Goal: Information Seeking & Learning: Learn about a topic

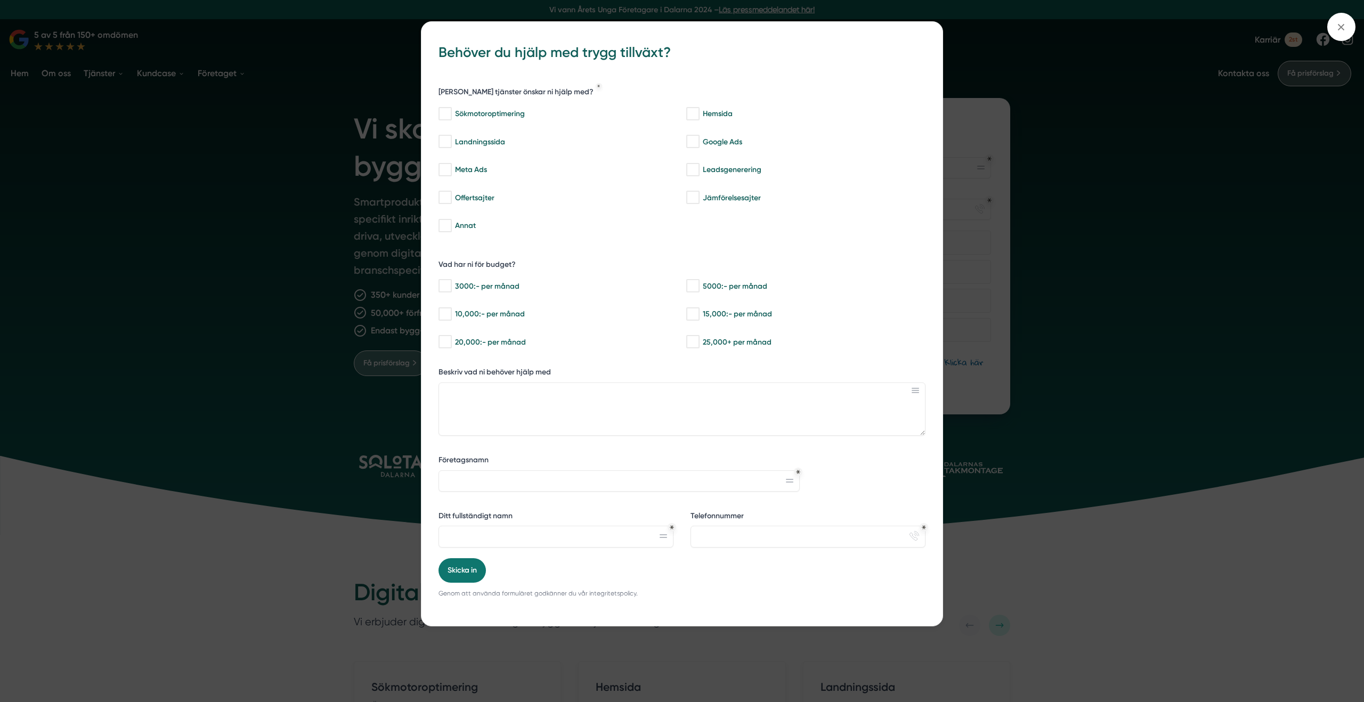
click at [360, 92] on div "bbc9b822-b2c6-488a-ab3e-9a2d59e49c7c Behöver du hjälp med trygg tillväxt? Vilka…" at bounding box center [682, 351] width 1364 height 702
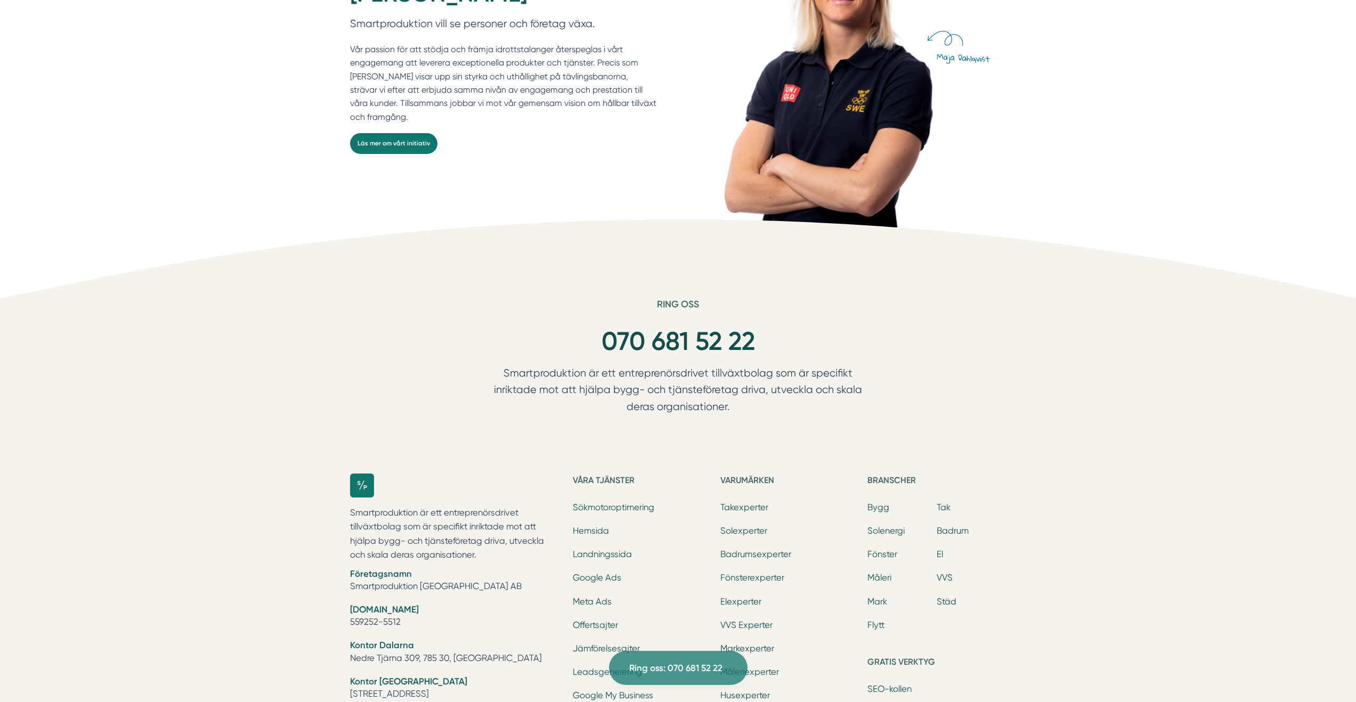
scroll to position [3383, 0]
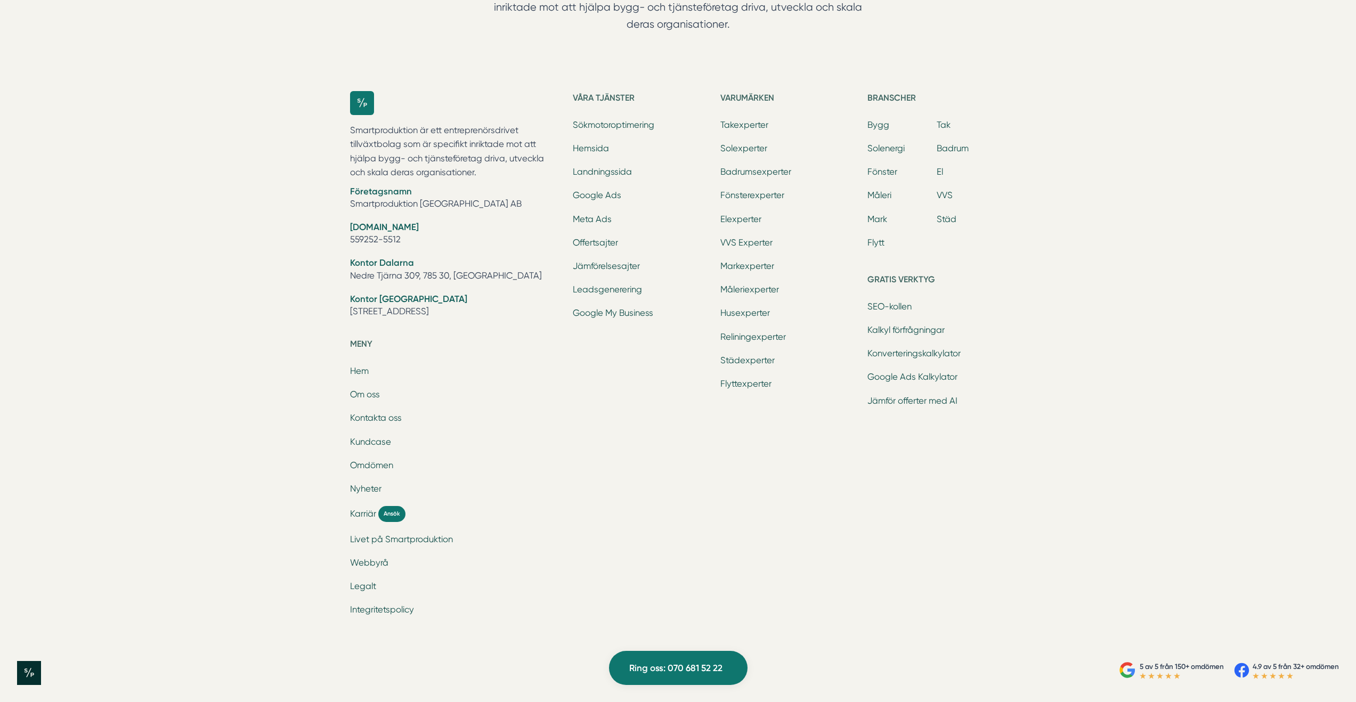
click at [348, 516] on div "Smartproduktion är ett entreprenörsdrivet tillväxtbolag som är specifikt inrikt…" at bounding box center [678, 359] width 682 height 570
click at [356, 515] on span "Karriär" at bounding box center [363, 514] width 26 height 12
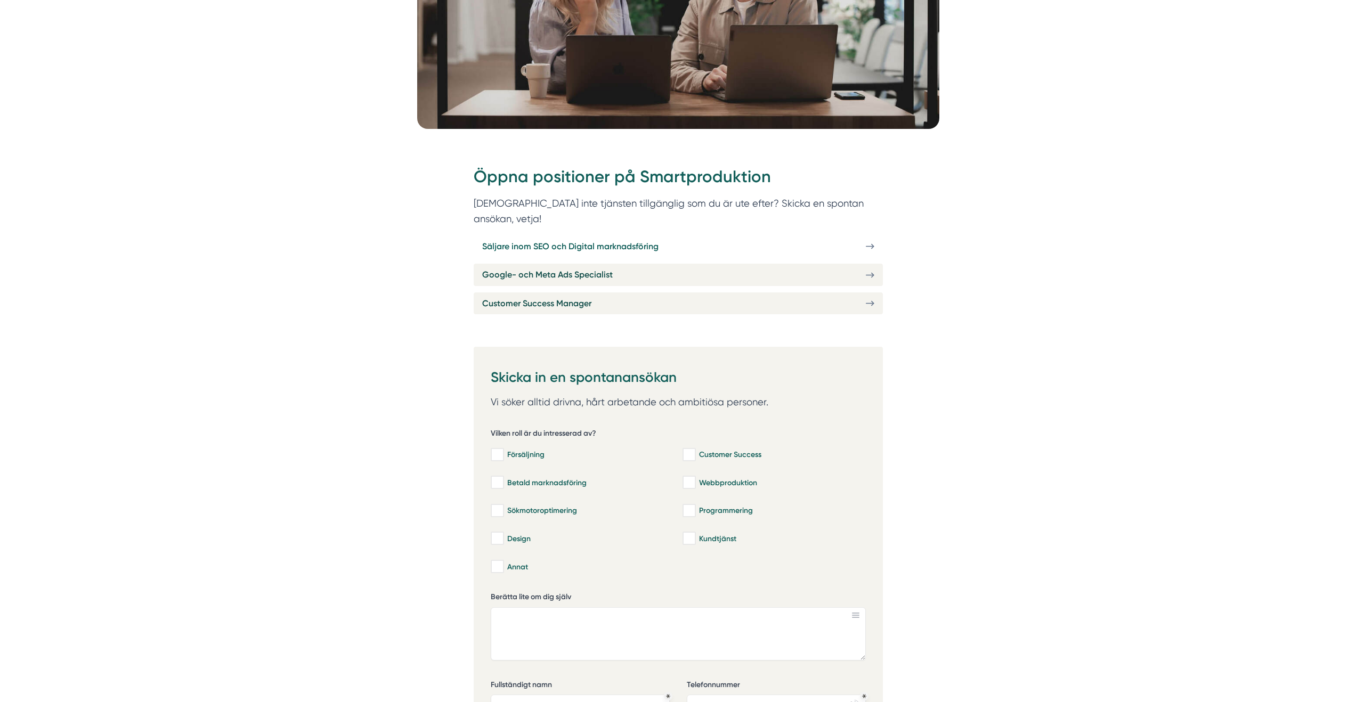
scroll to position [349, 0]
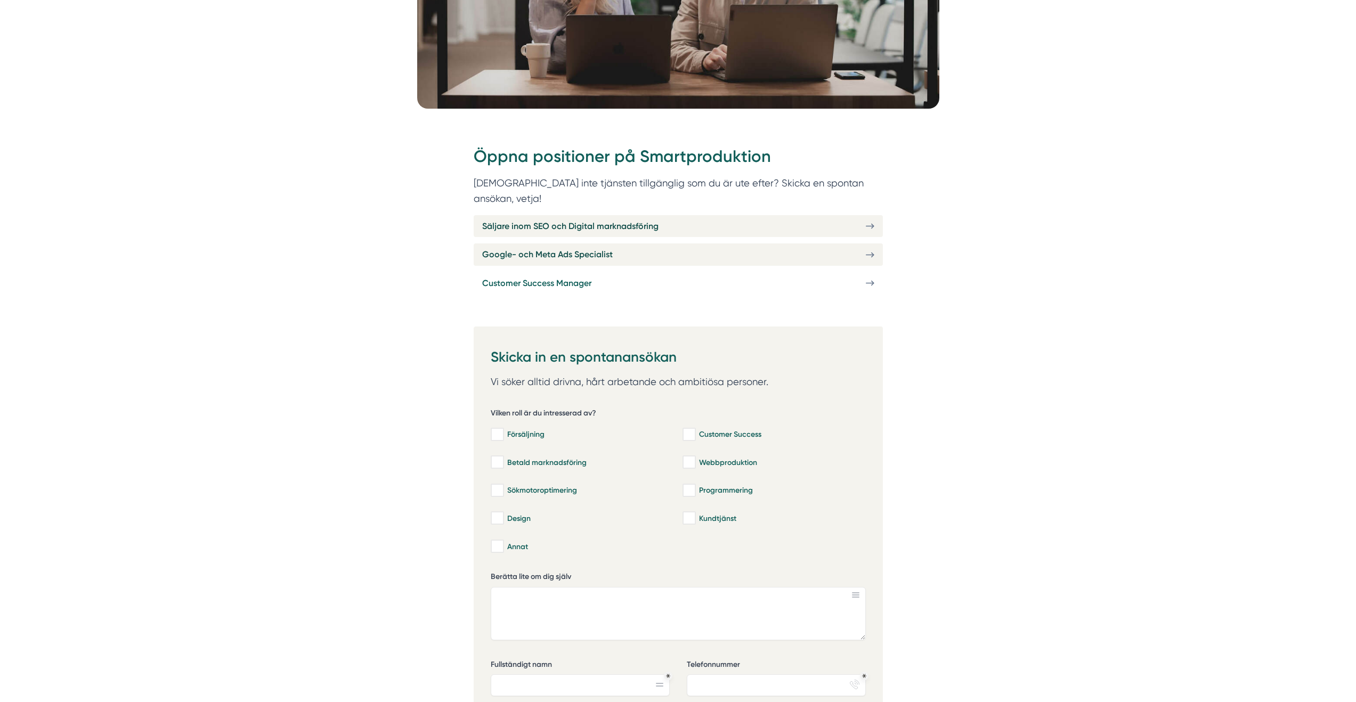
click at [616, 272] on link "Customer Success Manager" at bounding box center [678, 283] width 409 height 22
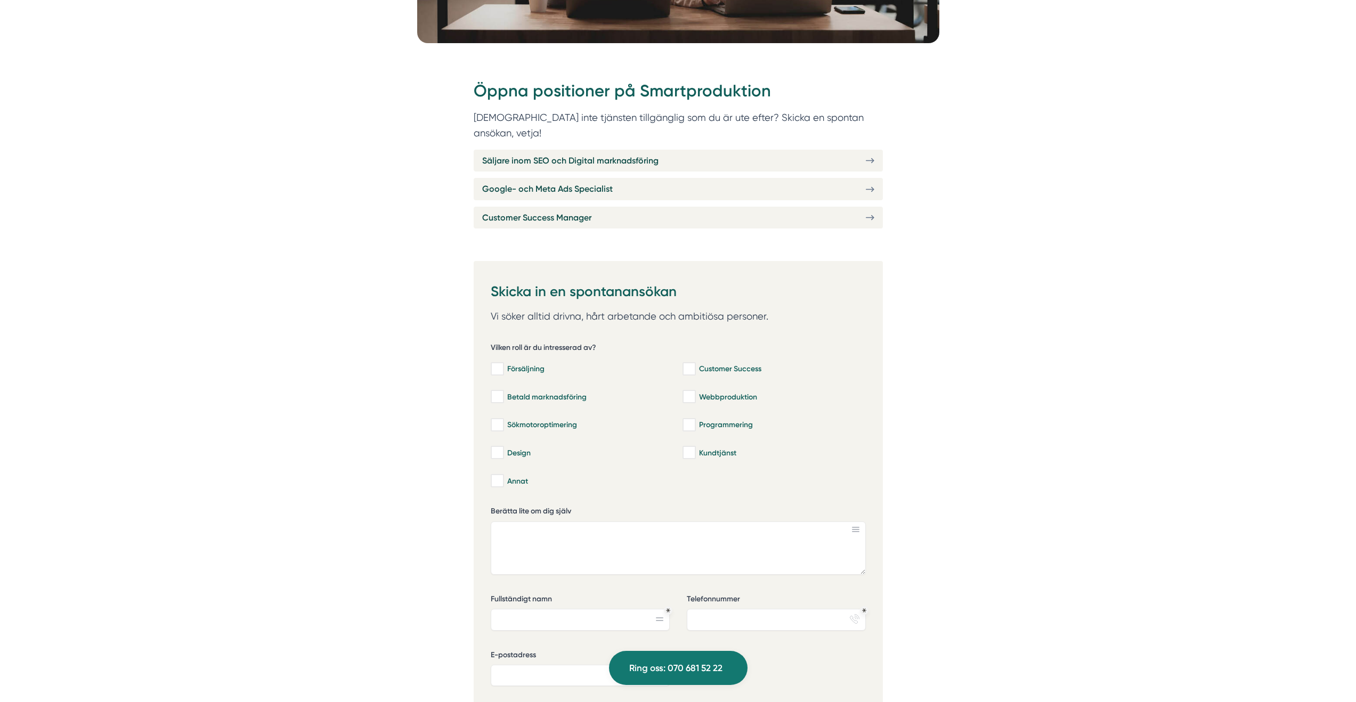
scroll to position [305, 0]
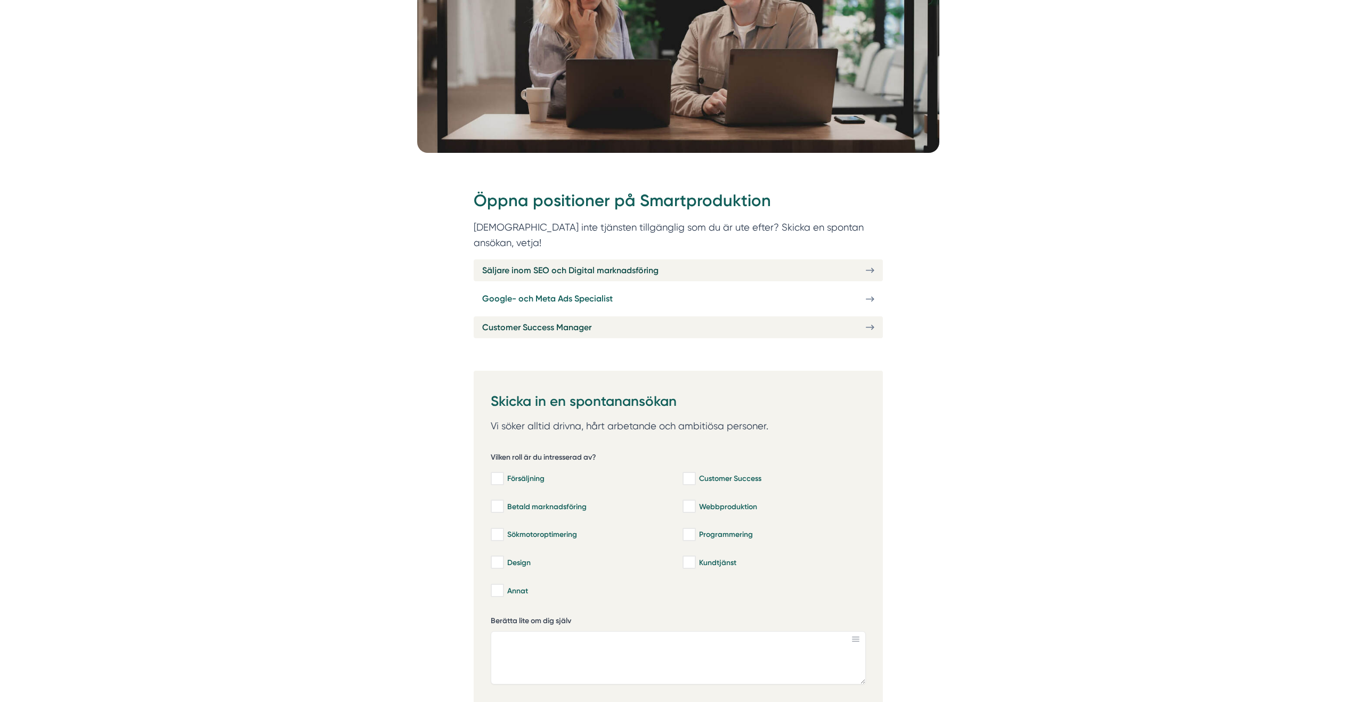
click at [619, 289] on link "Google- och Meta Ads Specialist" at bounding box center [678, 299] width 409 height 22
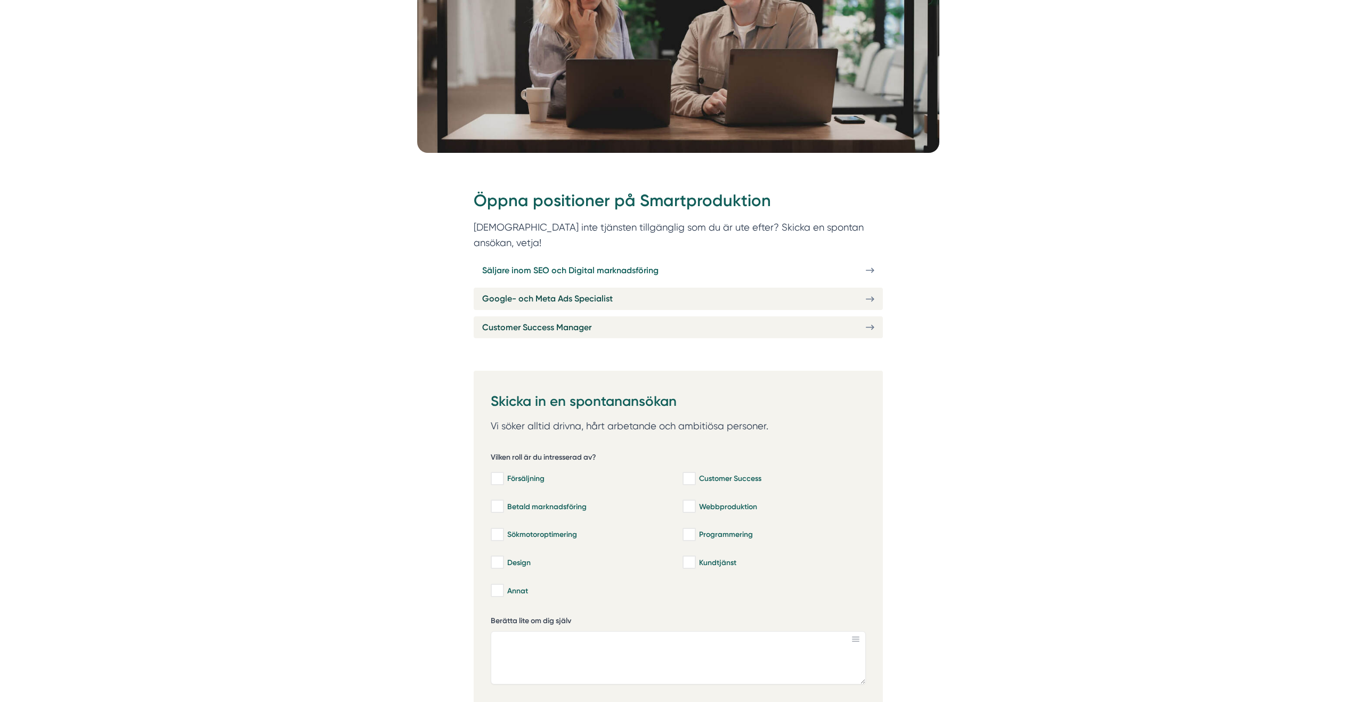
click at [580, 264] on span "Säljare inom SEO och Digital marknadsföring" at bounding box center [570, 270] width 176 height 13
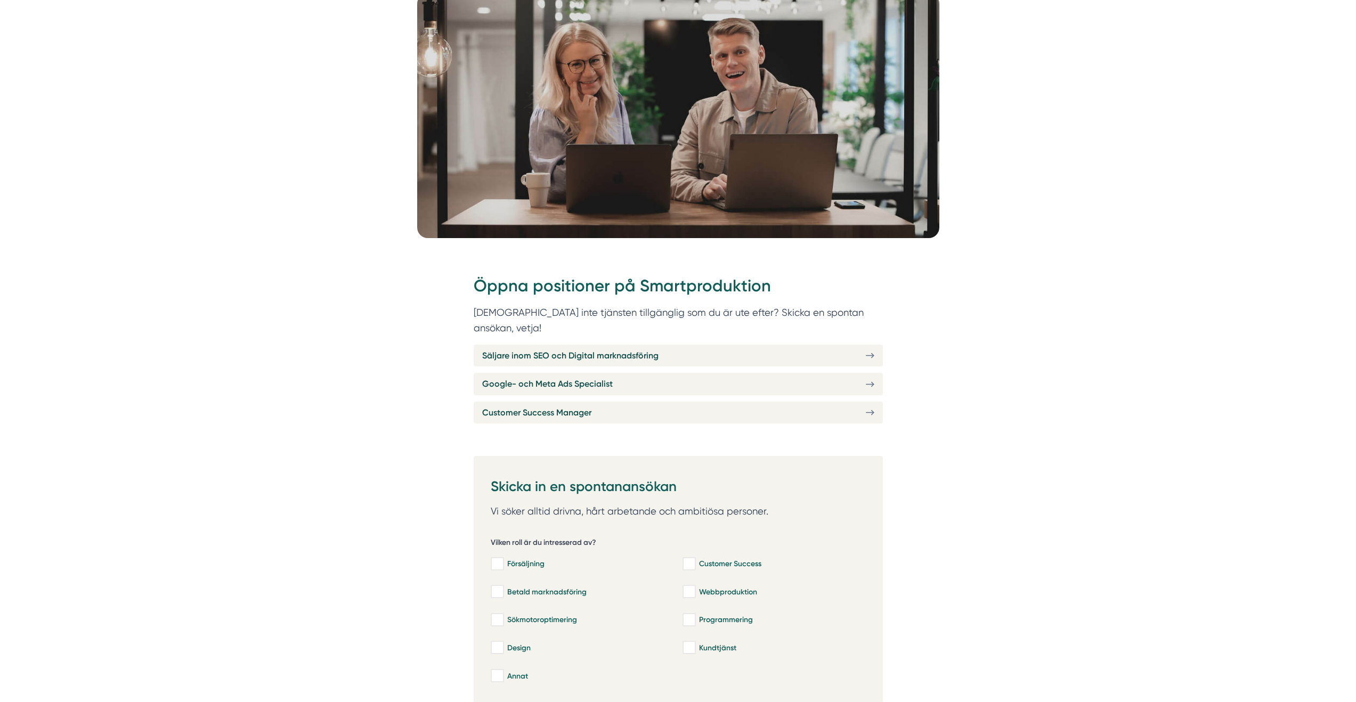
scroll to position [316, 0]
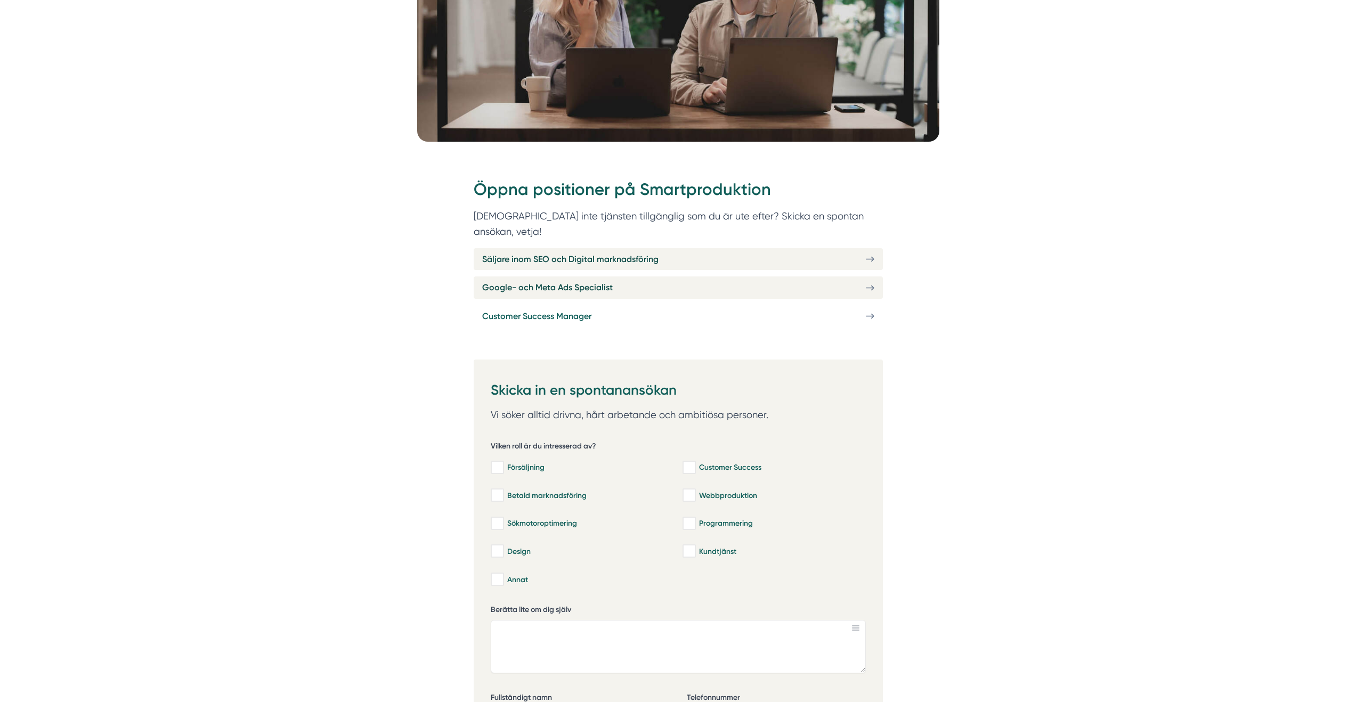
click at [658, 305] on link "Customer Success Manager" at bounding box center [678, 316] width 409 height 22
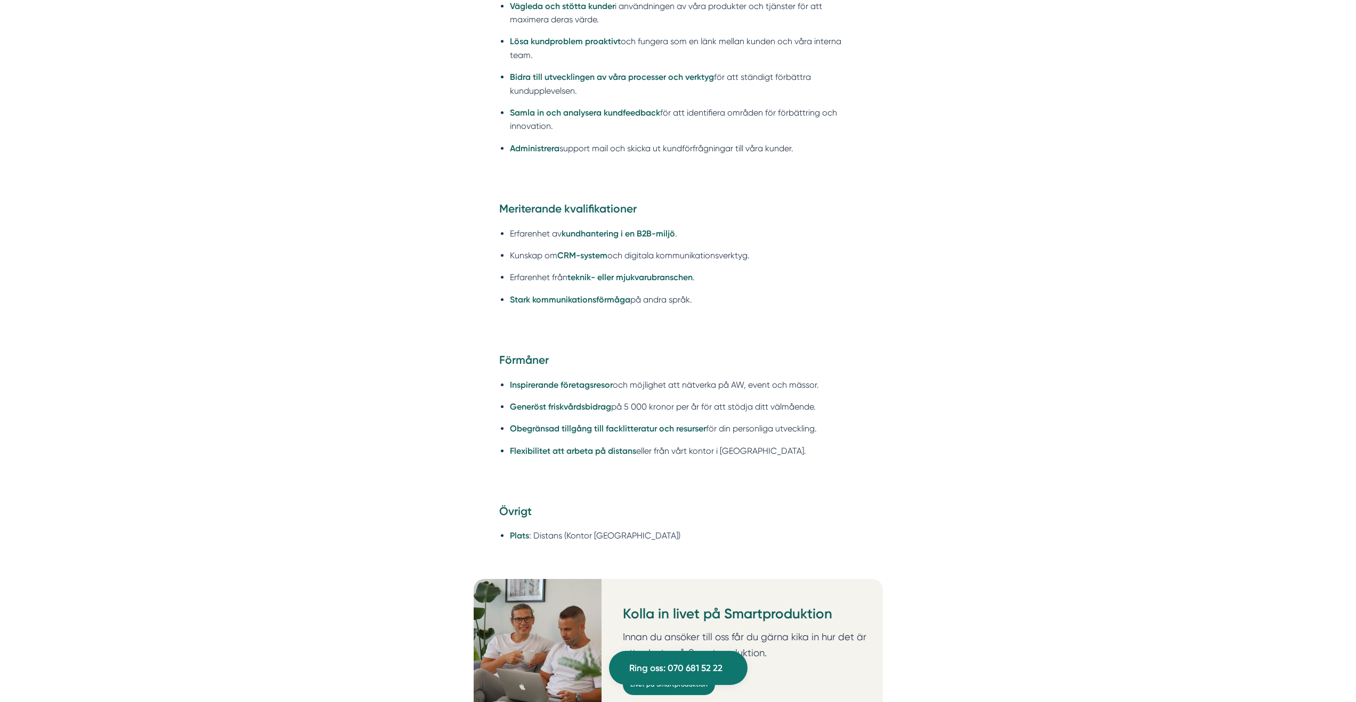
scroll to position [1033, 0]
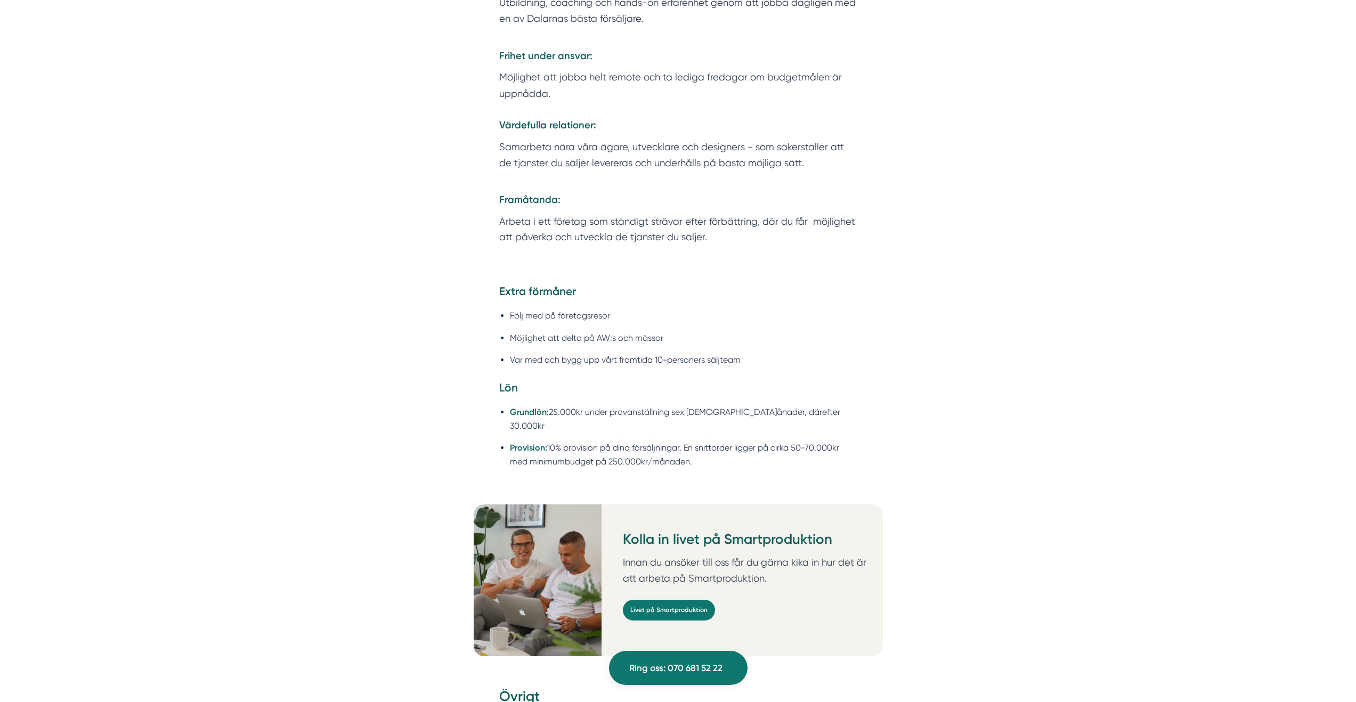
scroll to position [1943, 0]
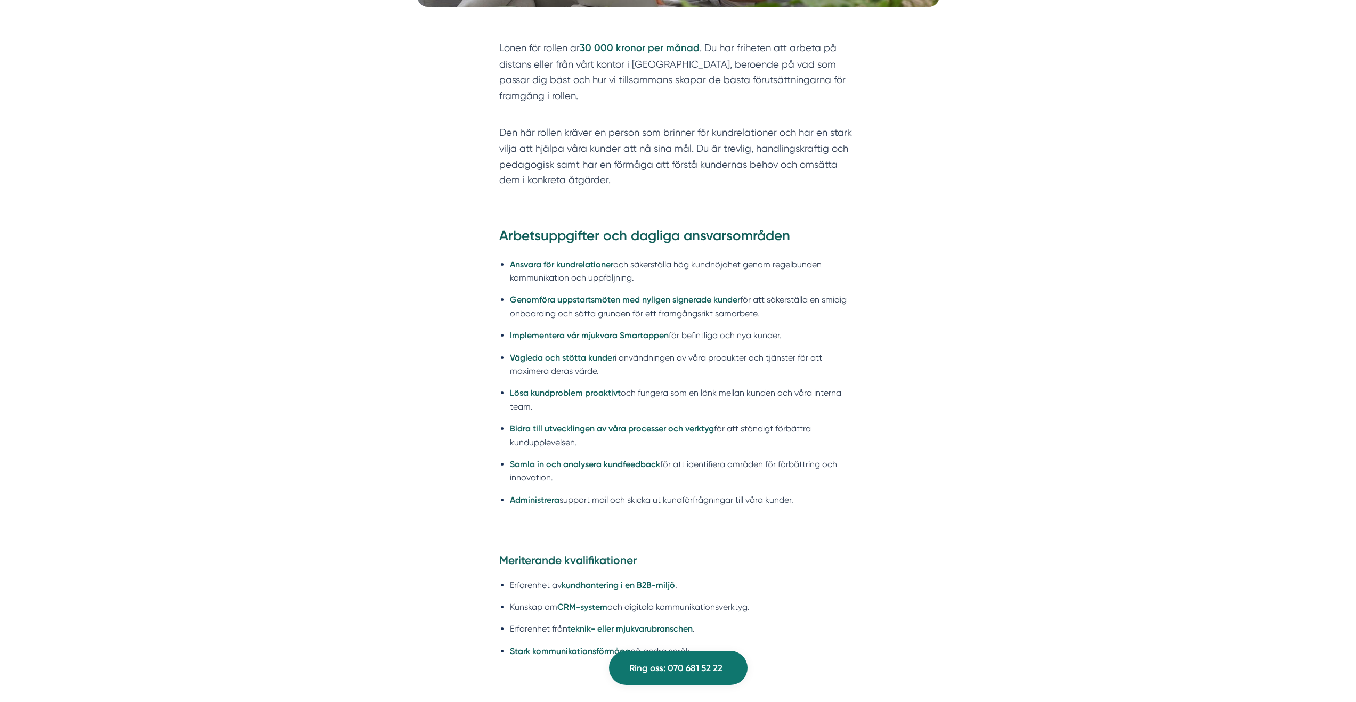
scroll to position [413, 0]
